Goal: Book appointment/travel/reservation

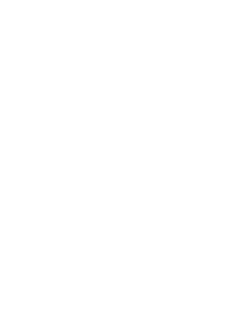
click at [32, 178] on div "Anreise" at bounding box center [23, 176] width 21 height 5
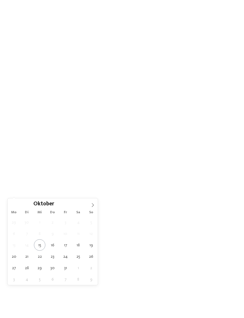
type div "22.10.2025"
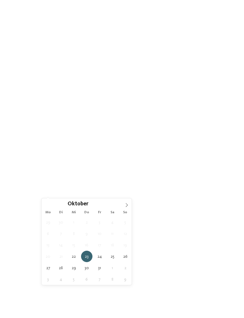
type div "30.10.2025"
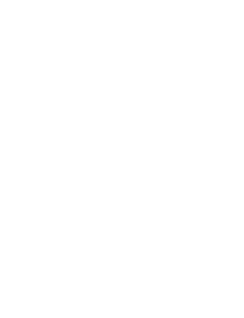
click at [103, 181] on div "Region" at bounding box center [92, 176] width 32 height 10
click at [173, 101] on icon at bounding box center [169, 106] width 13 height 10
click at [223, 181] on link "Hotel finden" at bounding box center [221, 176] width 32 height 10
click at [199, 187] on div "Vinschgau – Graun im Vinschgau am Reschensee DAS GERSTL Family Retreat Familie …" at bounding box center [179, 225] width 108 height 91
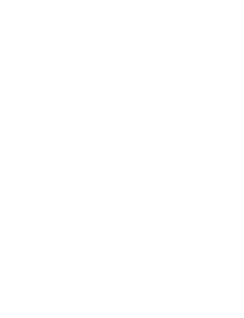
scroll to position [704, 0]
click at [233, 99] on icon at bounding box center [232, 104] width 13 height 10
click at [232, 84] on div "Eisacktal – Vals-Mühlbach Familienhotel Huber ****ˢ Familie Stolz € € € € Famil…" at bounding box center [179, 58] width 108 height 91
click at [103, 187] on div "Zur Sammelanfrage hinzufügen Zur Sammelanfrage hinzugefügt Last Minute" at bounding box center [66, 165] width 108 height 60
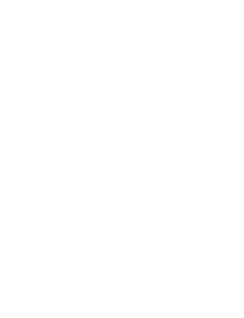
scroll to position [116, 0]
click at [21, 125] on span "CHILDREN’S FARM" at bounding box center [29, 126] width 26 height 3
click at [22, 125] on span "CHILDREN’S FARM" at bounding box center [29, 126] width 26 height 3
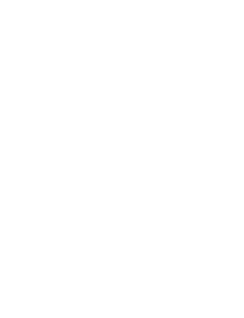
click at [235, 78] on icon at bounding box center [233, 80] width 16 height 13
click at [232, 163] on icon at bounding box center [233, 165] width 16 height 13
click at [232, 165] on icon at bounding box center [233, 165] width 16 height 13
click at [234, 164] on icon at bounding box center [233, 165] width 16 height 13
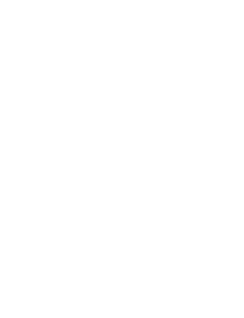
click at [232, 167] on icon at bounding box center [233, 165] width 16 height 13
click at [233, 166] on icon at bounding box center [233, 165] width 16 height 13
click at [145, 114] on div "Appartements" at bounding box center [139, 118] width 32 height 10
click at [234, 160] on icon at bounding box center [233, 161] width 16 height 13
click at [234, 161] on icon at bounding box center [233, 161] width 16 height 13
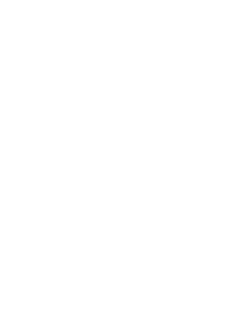
click at [233, 165] on icon at bounding box center [233, 161] width 16 height 13
click at [132, 96] on img at bounding box center [122, 93] width 70 height 52
click at [154, 193] on link "mehr erfahren" at bounding box center [147, 195] width 34 height 4
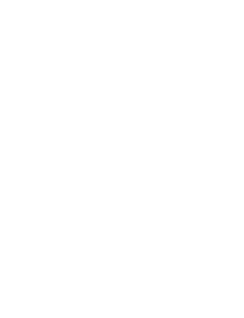
click at [231, 23] on icon at bounding box center [232, 22] width 13 height 10
